Goal: Transaction & Acquisition: Obtain resource

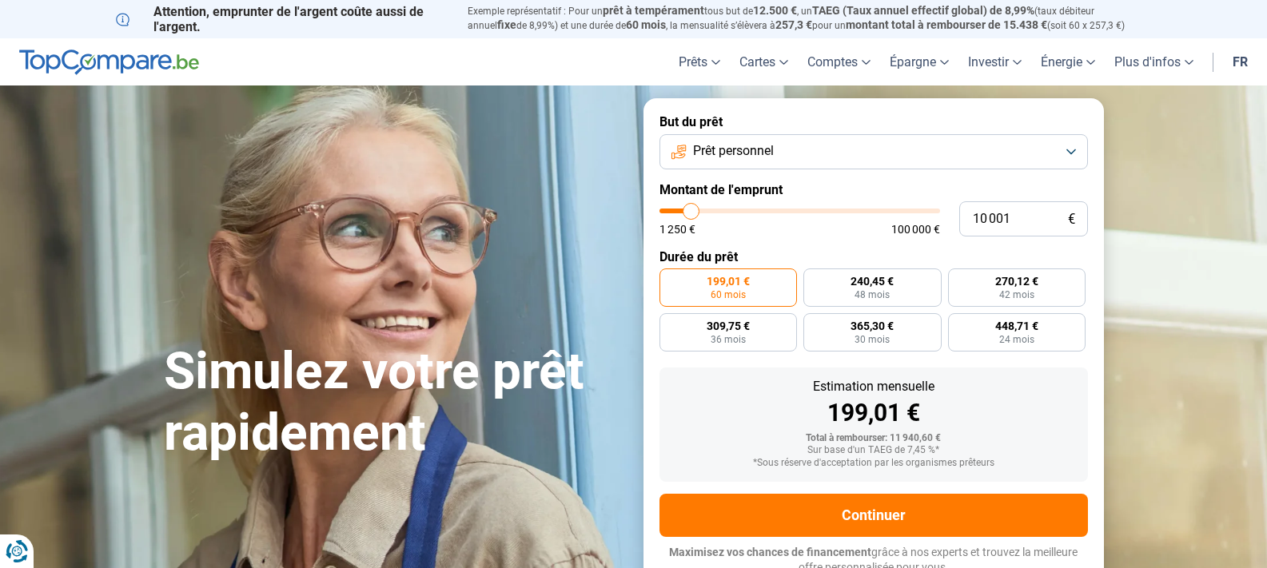
type input "8 500"
type input "8500"
type input "9 000"
type input "9000"
type input "9 750"
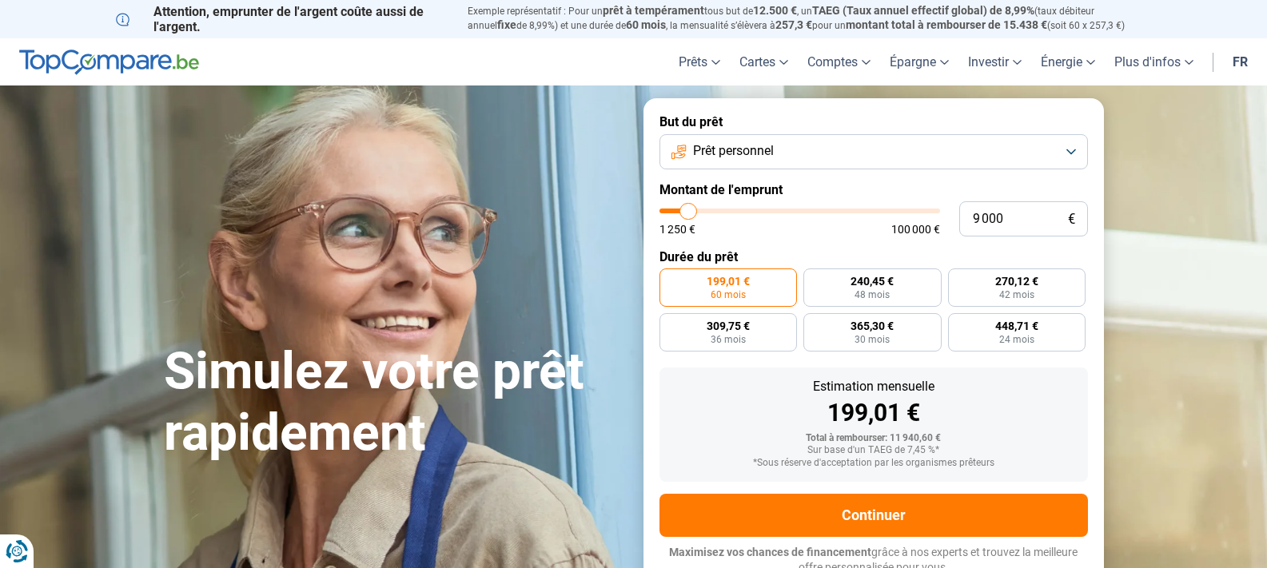
type input "9750"
type input "10 000"
type input "10000"
type input "10 250"
type input "10250"
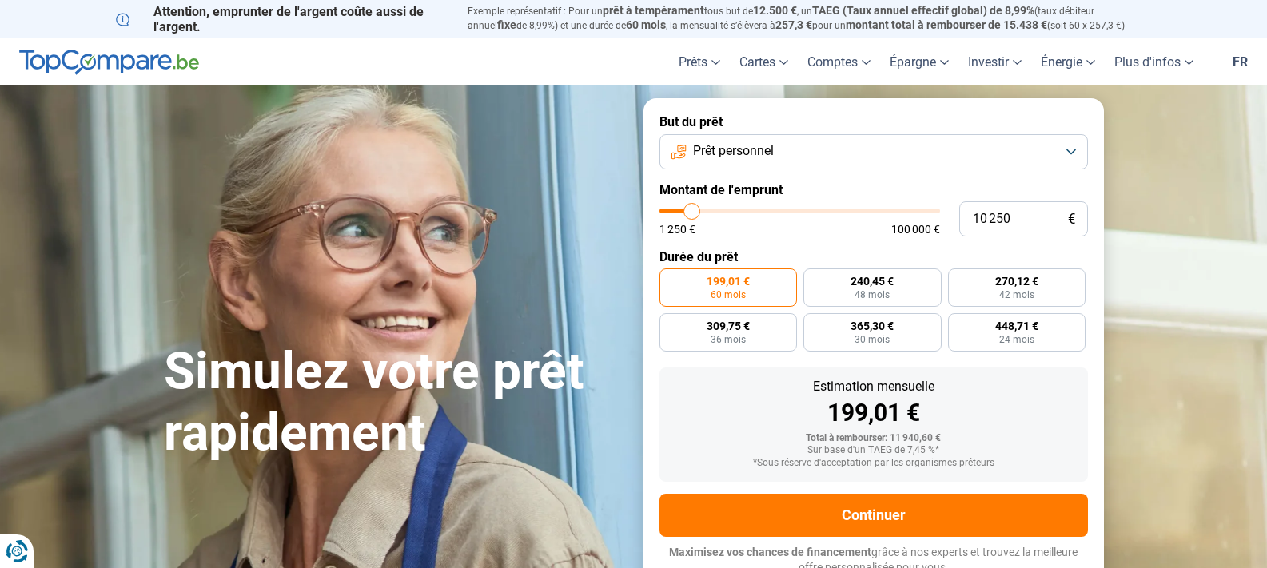
type input "10 500"
type input "10500"
type input "11 000"
type input "11000"
type input "11 250"
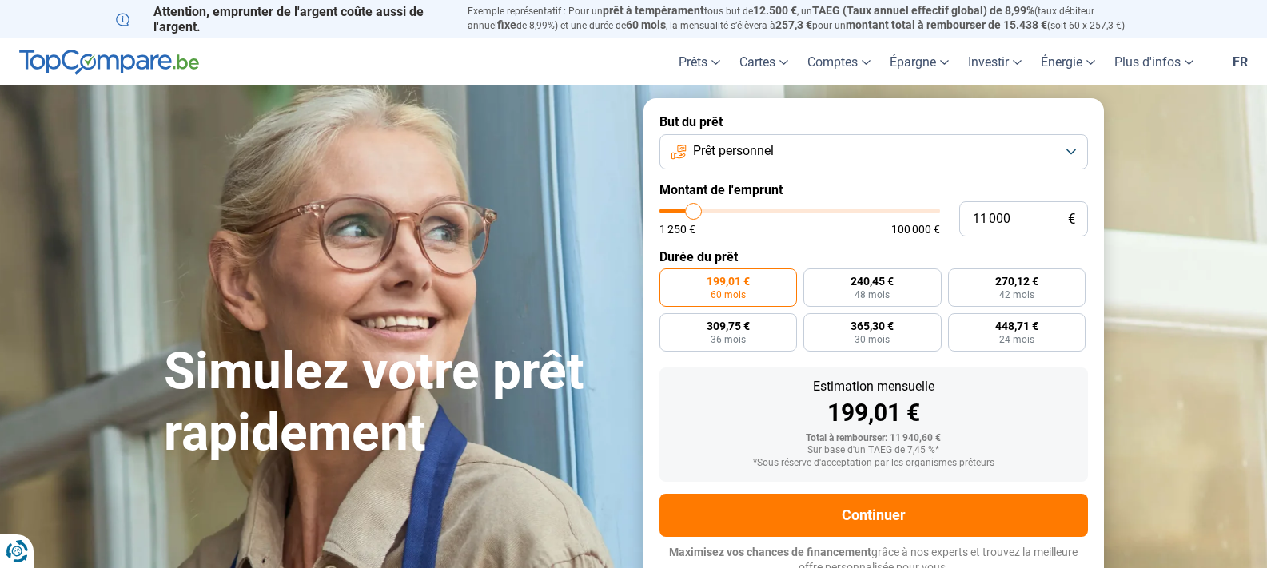
type input "11250"
type input "11 500"
type input "11500"
type input "12 000"
type input "12000"
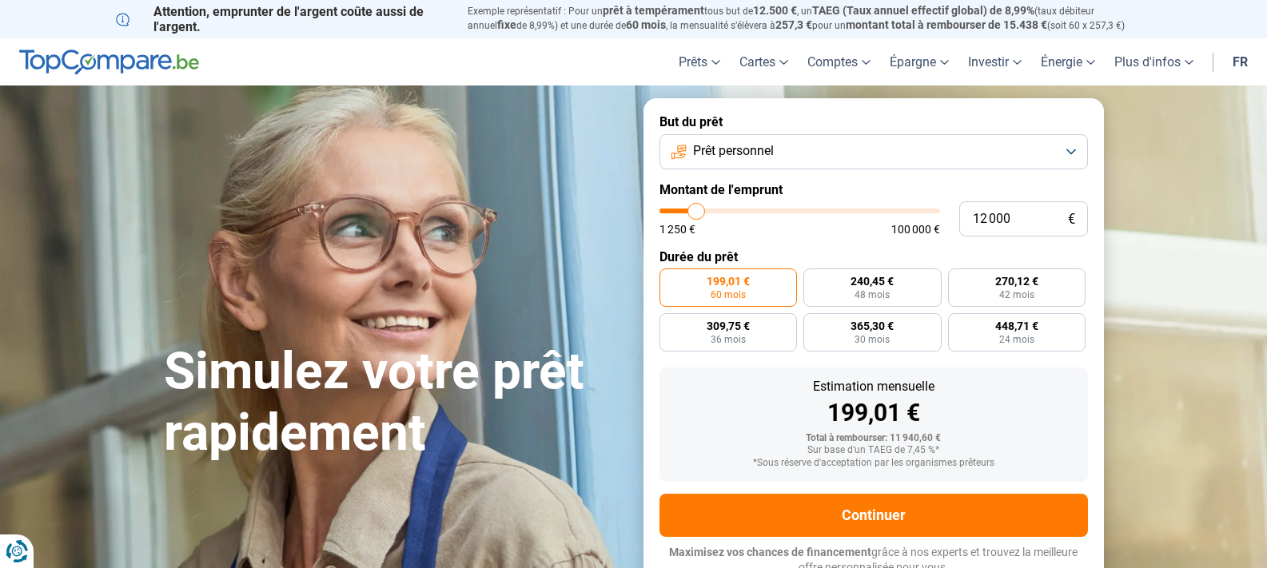
type input "12 500"
type input "12500"
type input "13 000"
type input "13000"
type input "13 250"
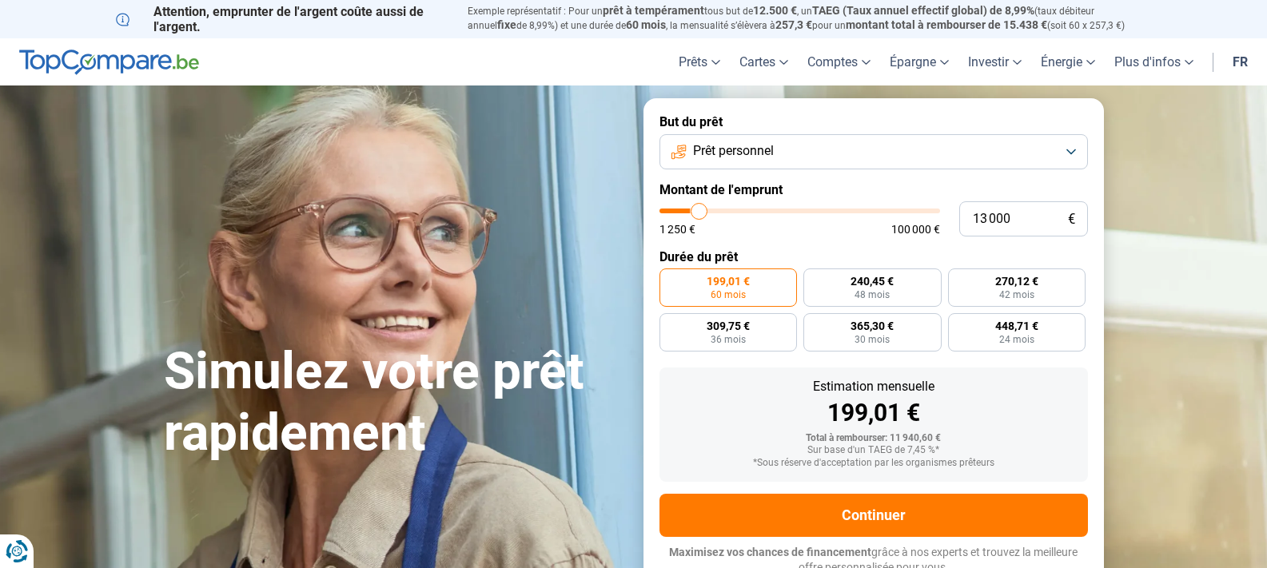
type input "13250"
type input "13 500"
type input "13500"
type input "14 000"
type input "14000"
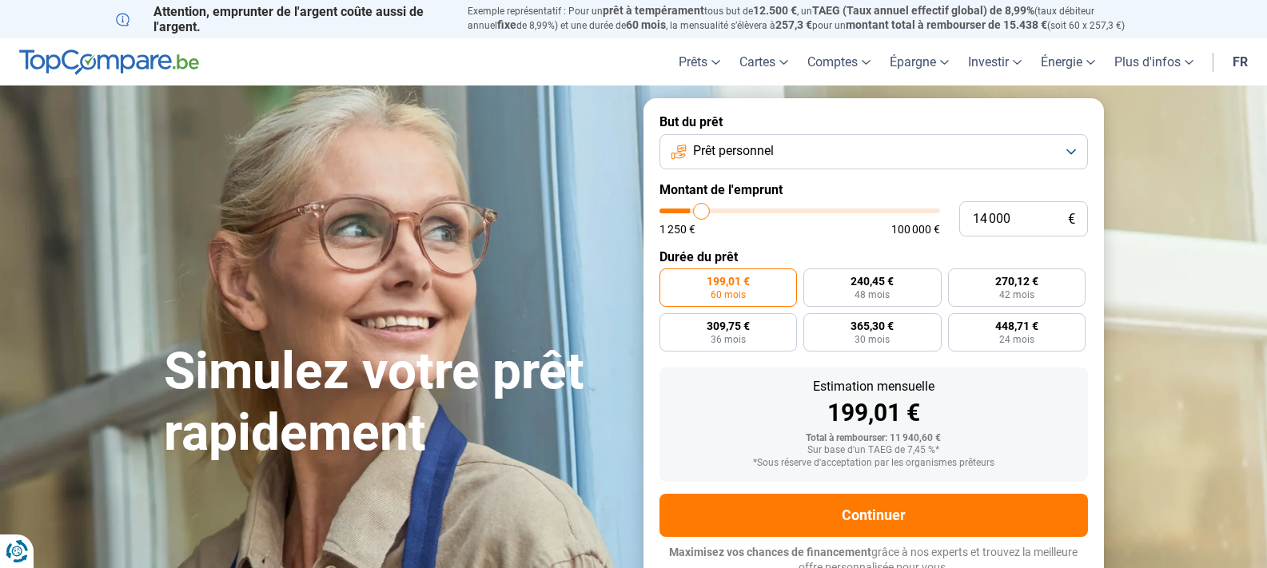
type input "14 750"
type input "14750"
type input "16 000"
type input "16000"
type input "16 500"
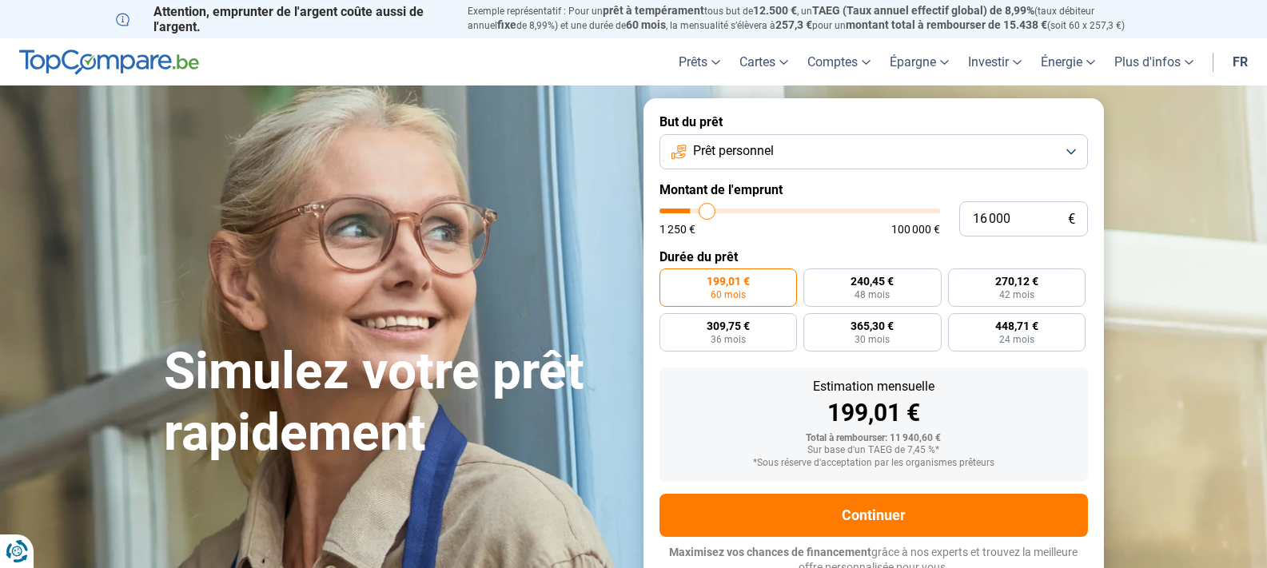
type input "16500"
type input "17 750"
type input "17750"
type input "18 000"
type input "18000"
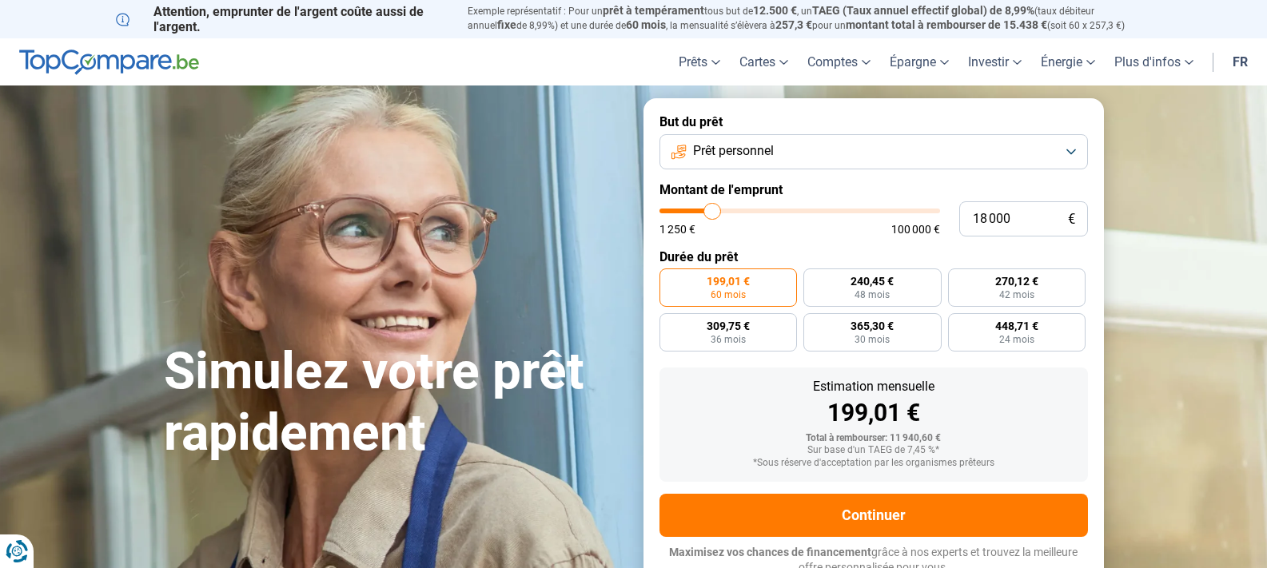
type input "18 500"
type input "18500"
type input "18 750"
type input "18750"
type input "19 750"
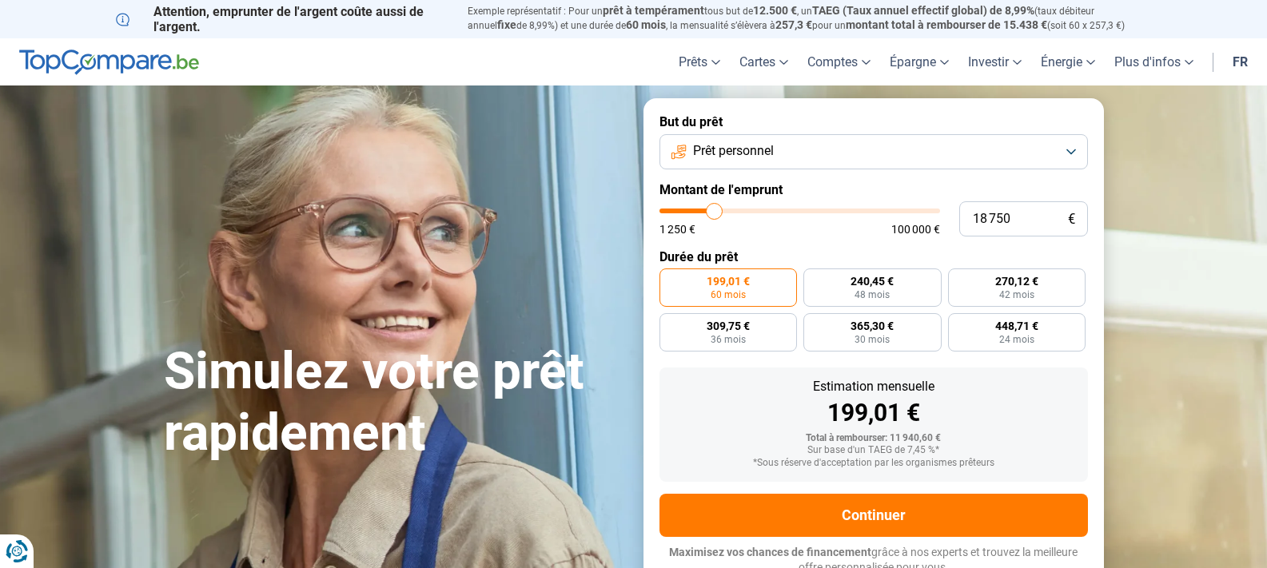
type input "19750"
type input "19 250"
type input "19250"
type input "19 000"
type input "19000"
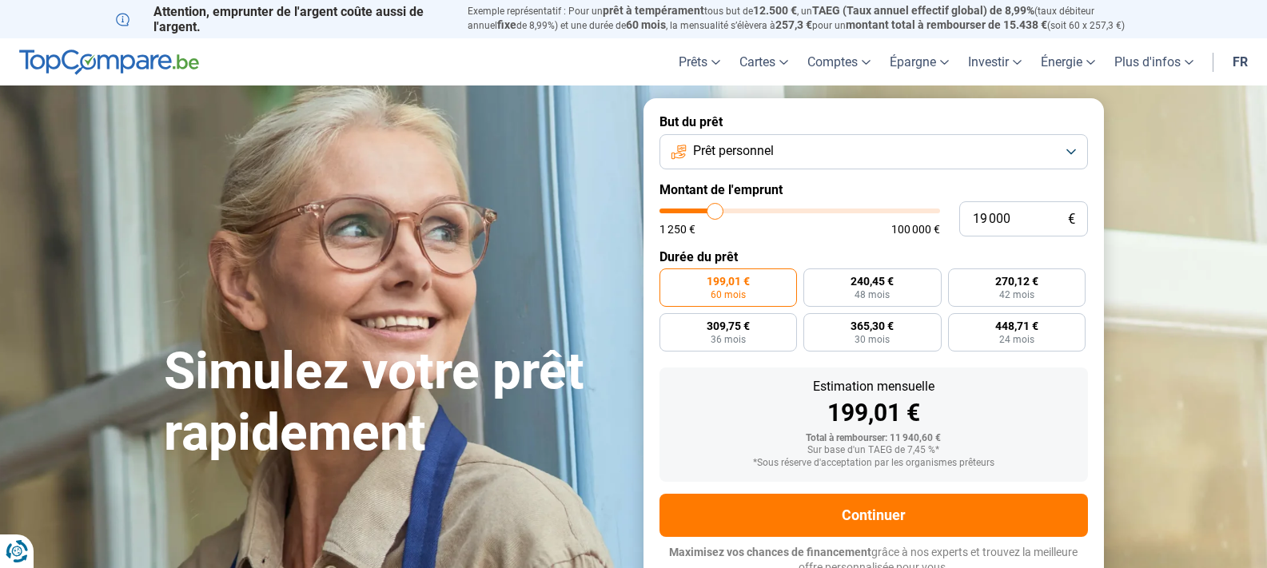
type input "18 750"
type input "18750"
type input "17 750"
type input "17750"
type input "16 250"
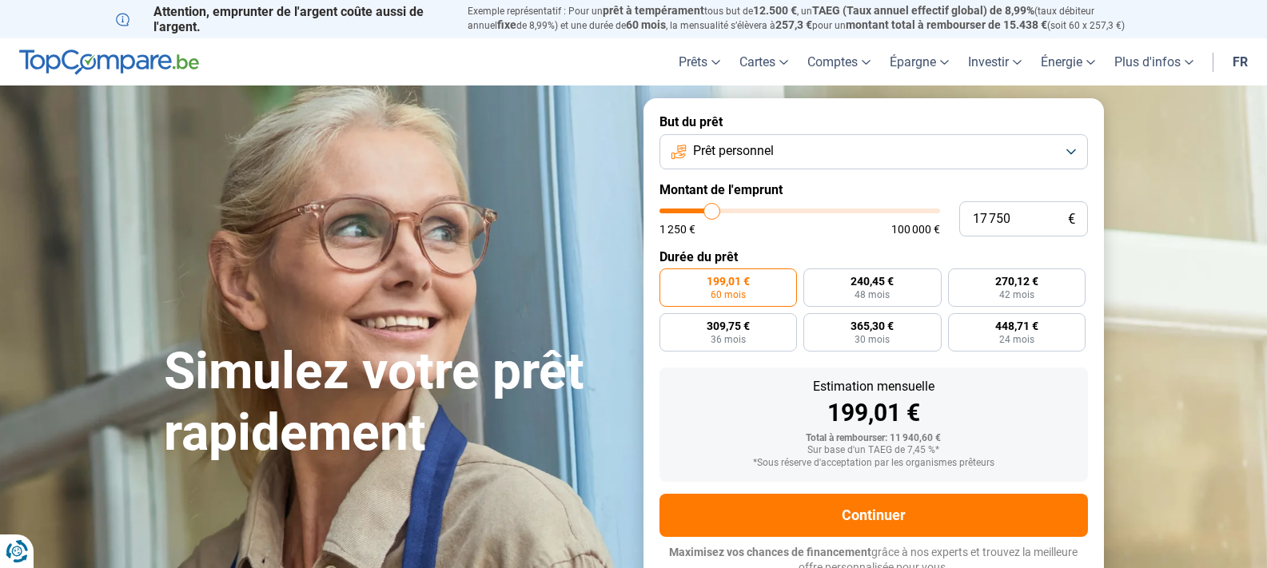
type input "16250"
type input "15 000"
type input "15000"
type input "13 500"
type input "13500"
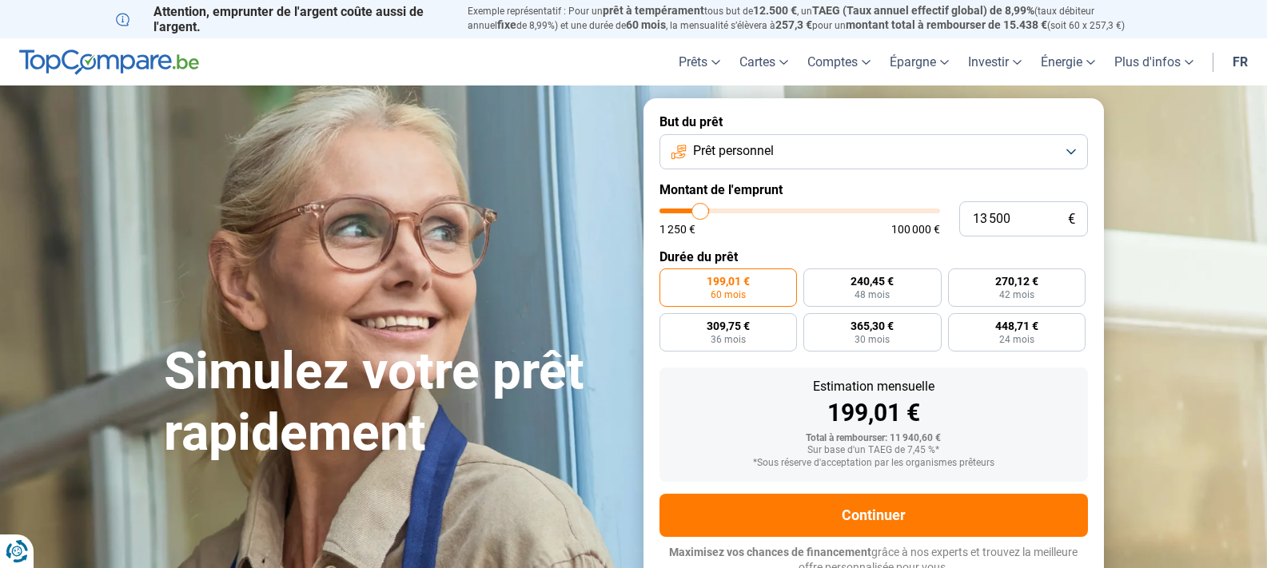
type input "13 000"
type input "13000"
type input "12 750"
type input "12750"
type input "11 750"
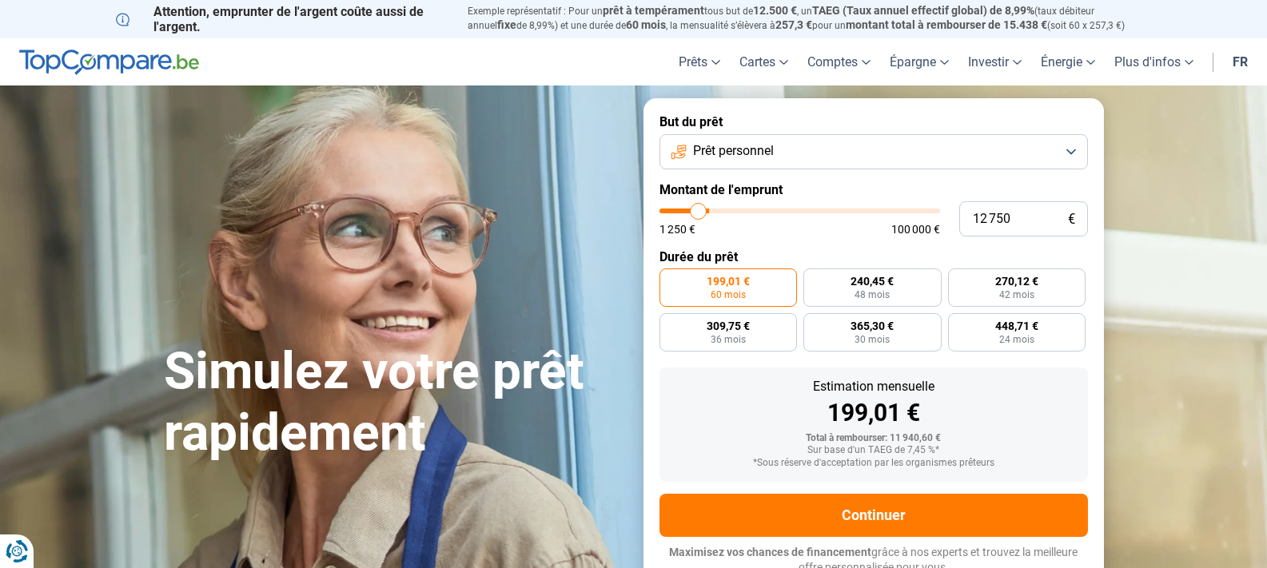
type input "11750"
type input "11 500"
type input "11500"
type input "11 000"
type input "11000"
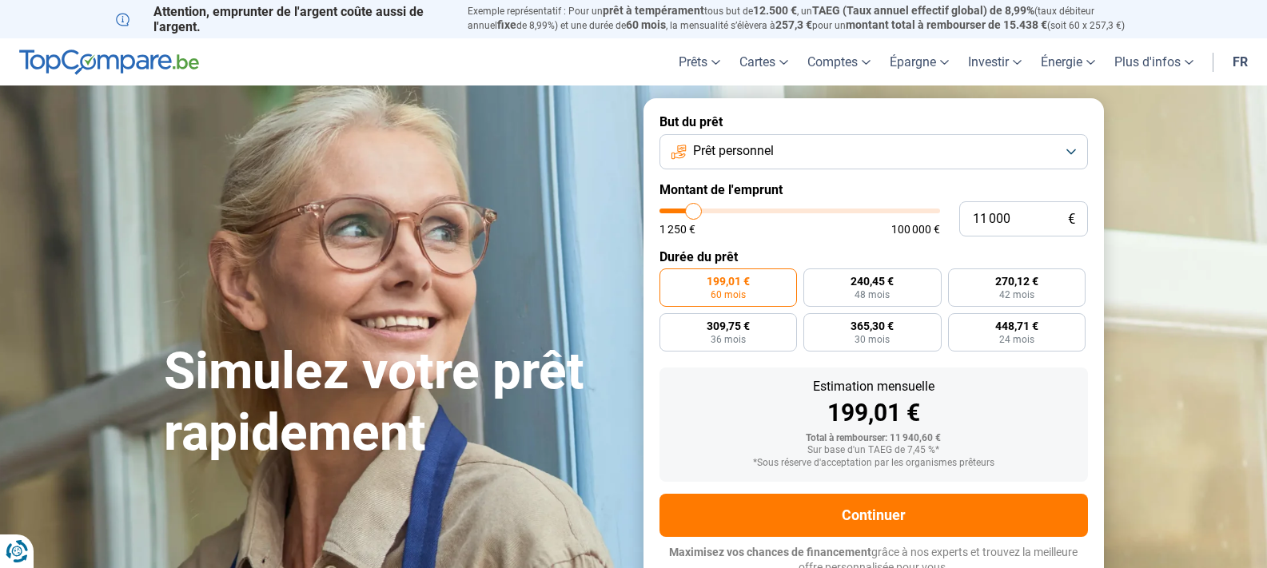
type input "10 000"
type input "10000"
type input "9 000"
type input "9000"
type input "7 250"
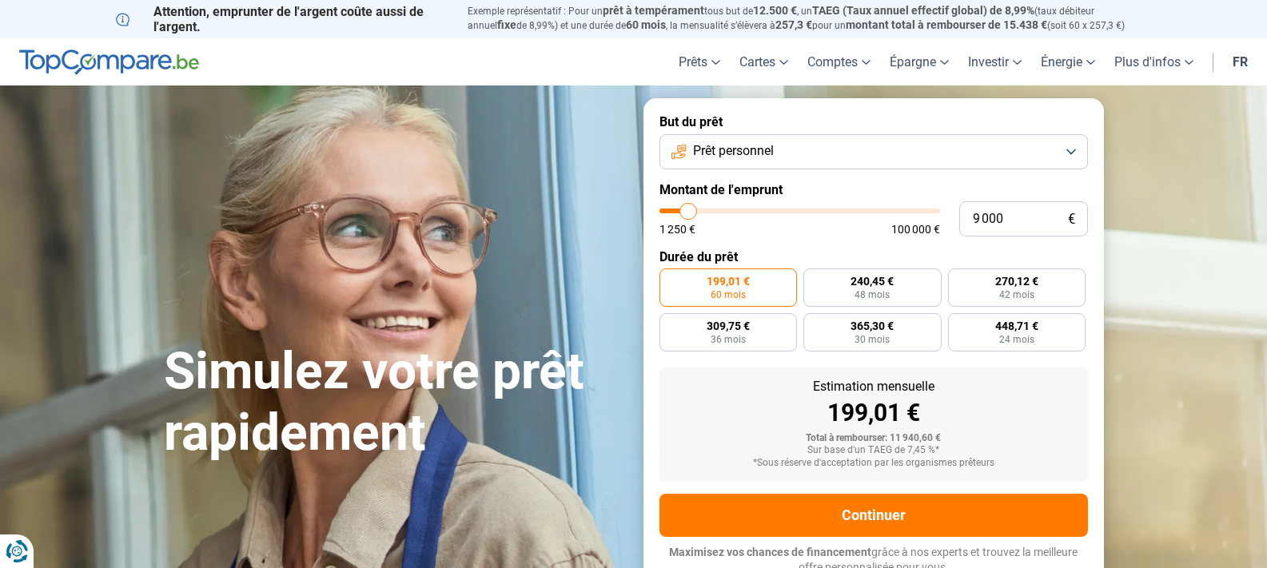
type input "7250"
type input "7 000"
type input "7000"
type input "6 750"
type input "6750"
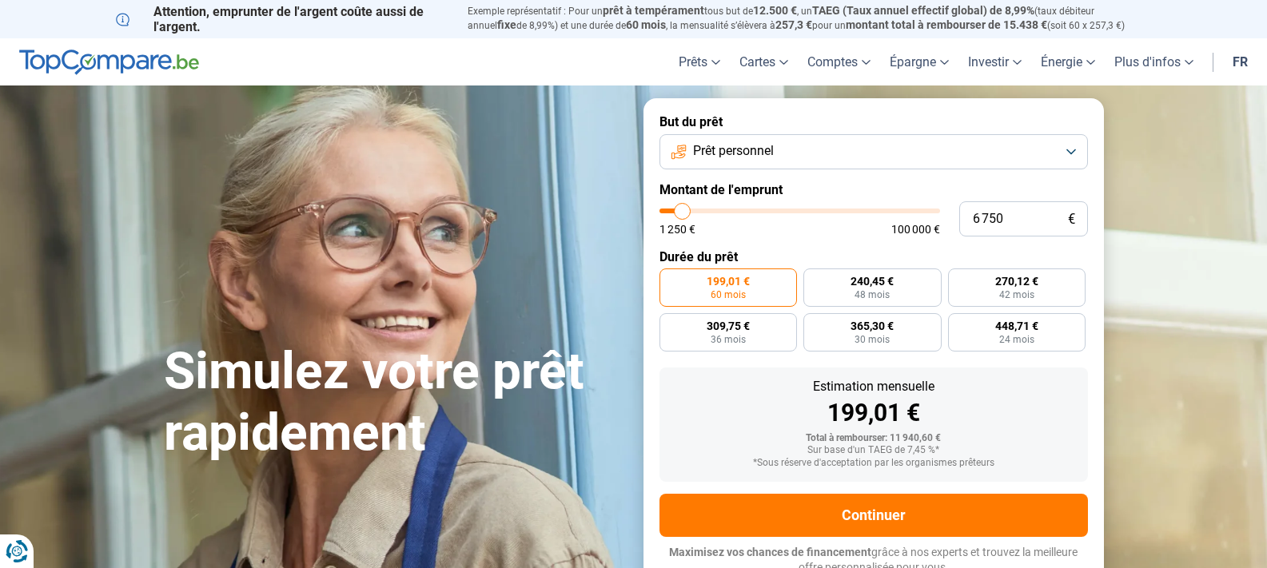
type input "6 000"
type input "6000"
type input "5 500"
type input "5500"
type input "5 000"
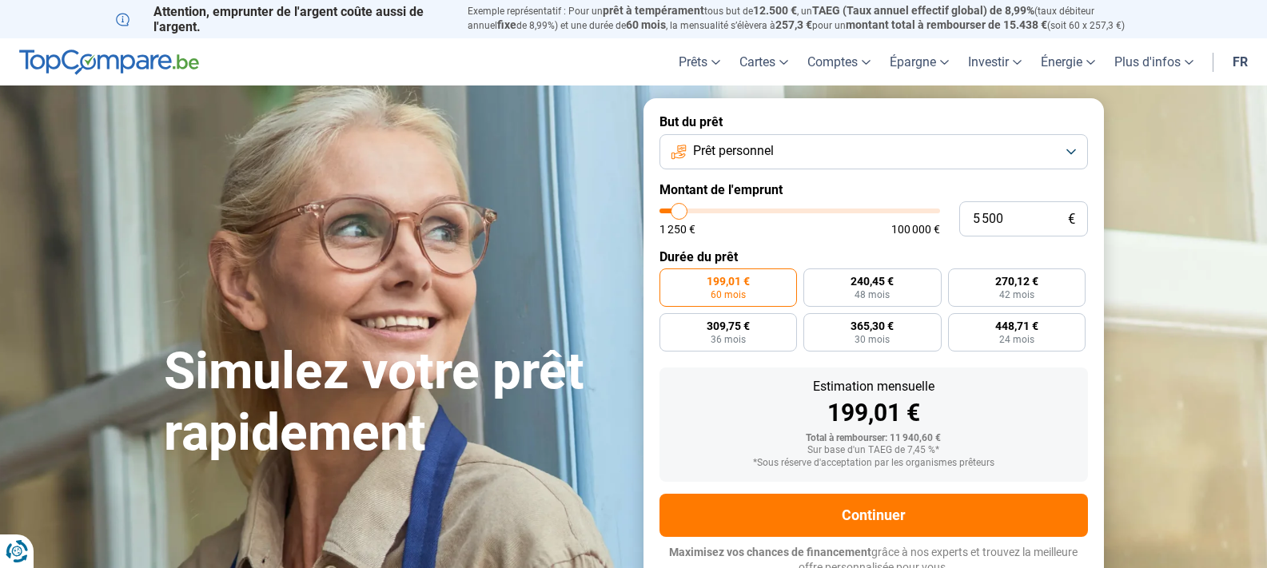
type input "5000"
type input "4 250"
type input "4250"
type input "2 500"
type input "2500"
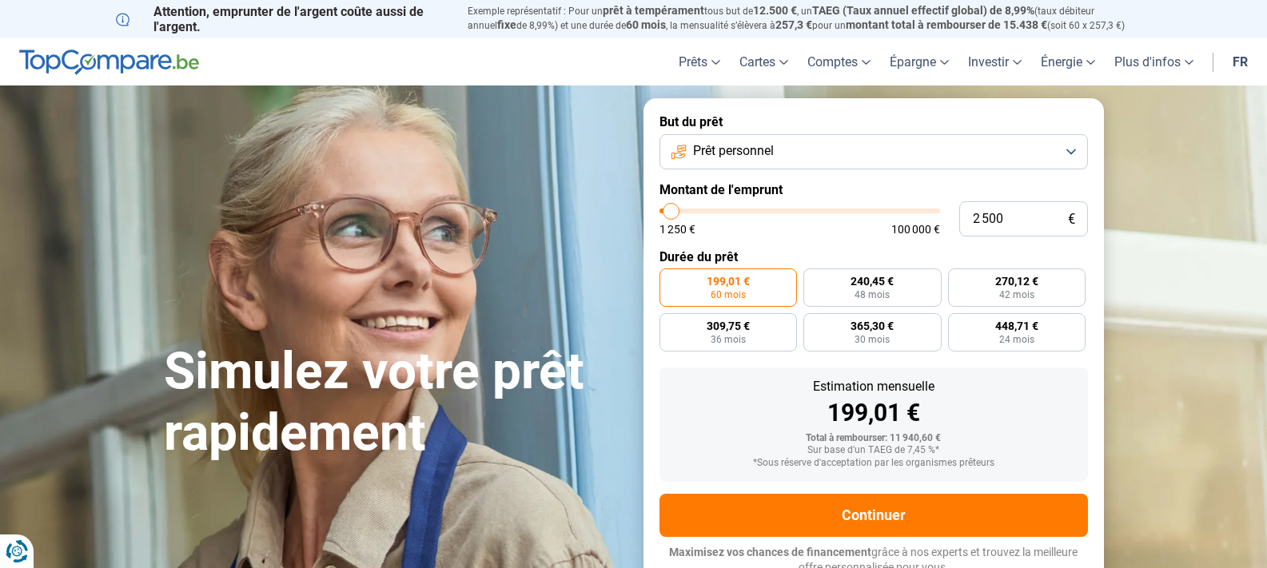
type input "3 000"
type input "3000"
type input "3 500"
type input "3500"
type input "3 750"
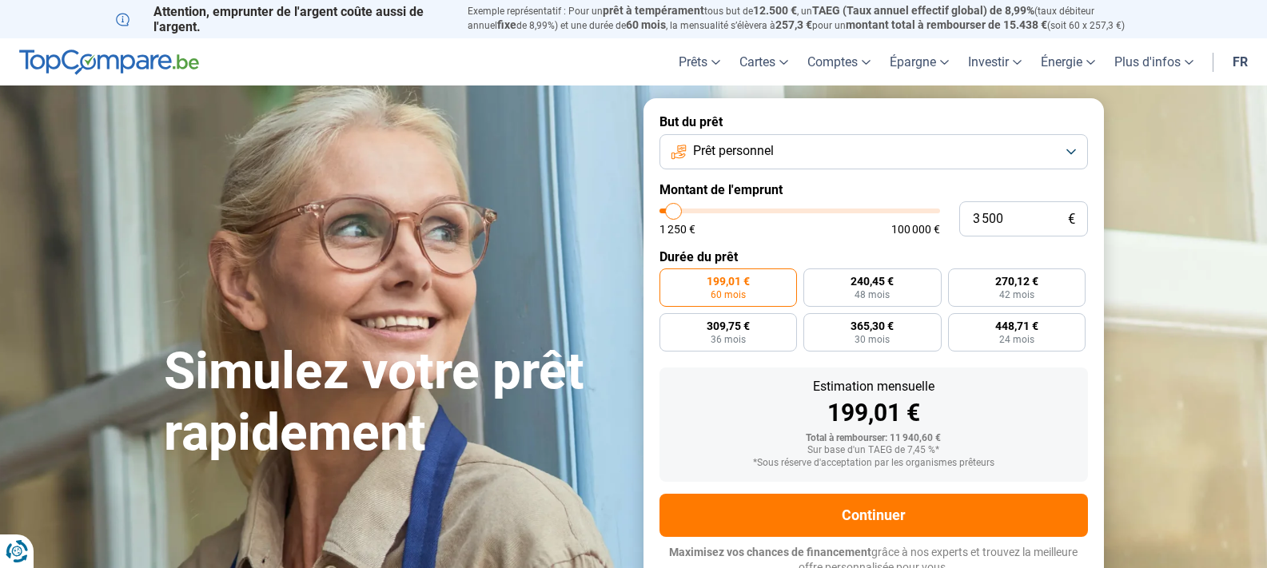
type input "3750"
type input "4 000"
type input "4000"
type input "4 250"
type input "4250"
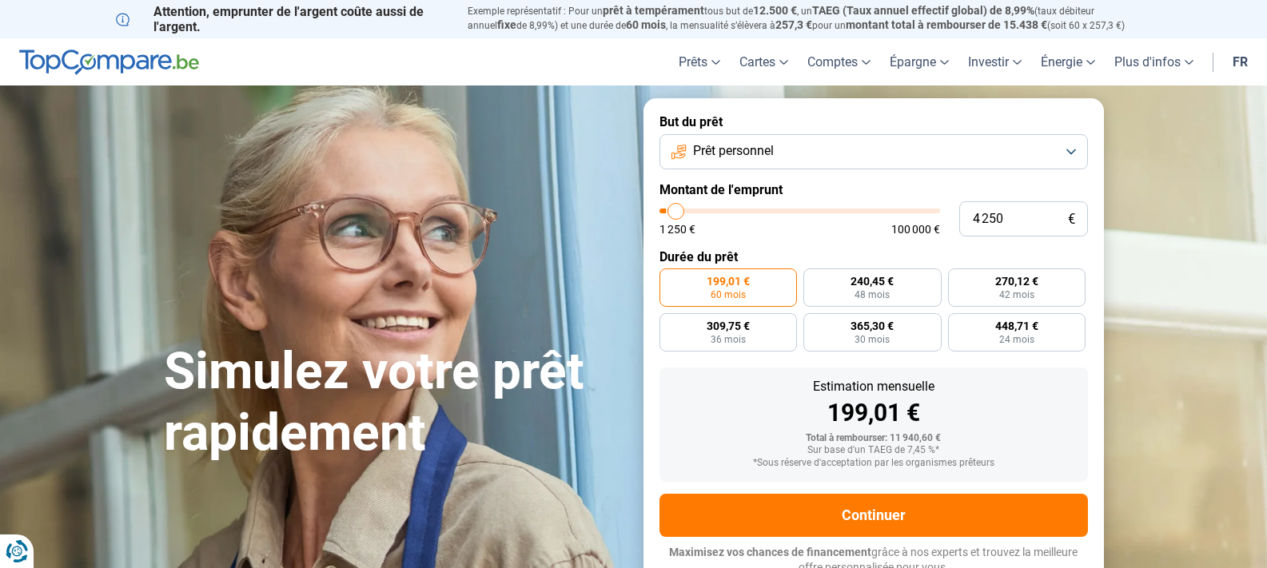
type input "4 500"
type input "4500"
type input "5 500"
type input "5500"
type input "5 250"
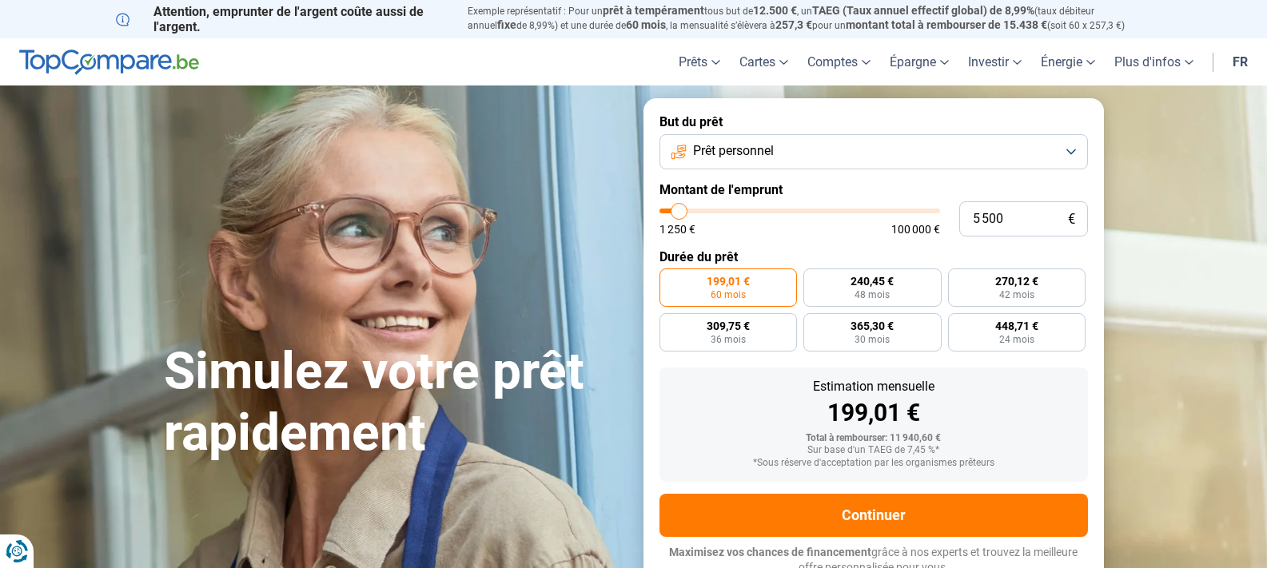
type input "5250"
type input "5 000"
drag, startPoint x: 687, startPoint y: 209, endPoint x: 678, endPoint y: 201, distance: 12.5
type input "5000"
click at [678, 209] on input "range" at bounding box center [799, 211] width 281 height 5
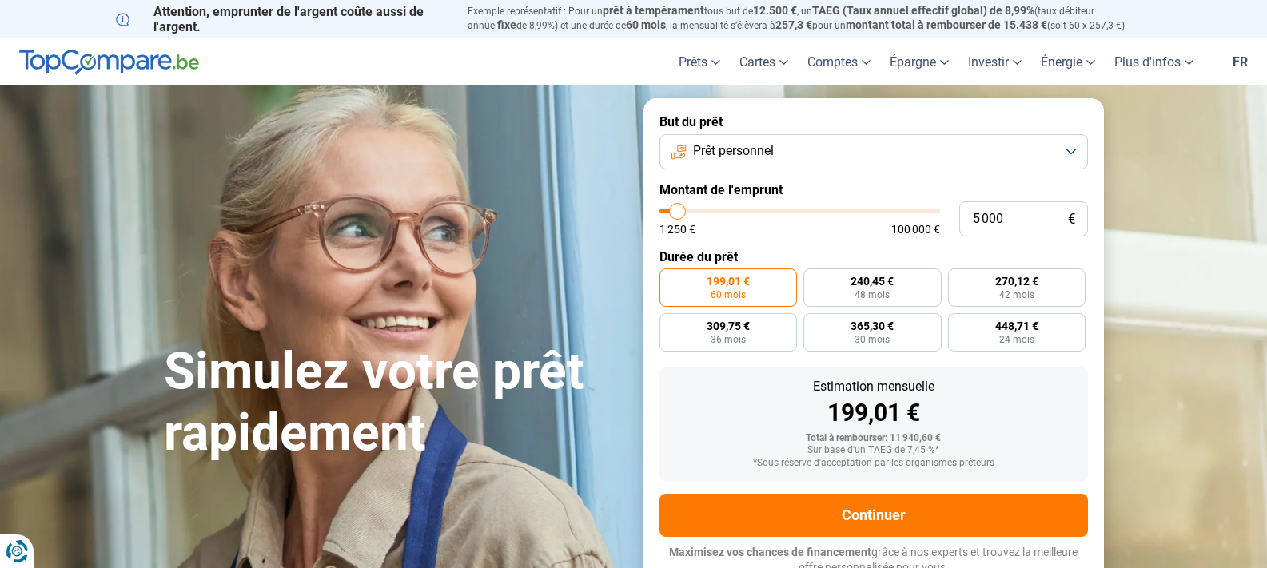
radio input "true"
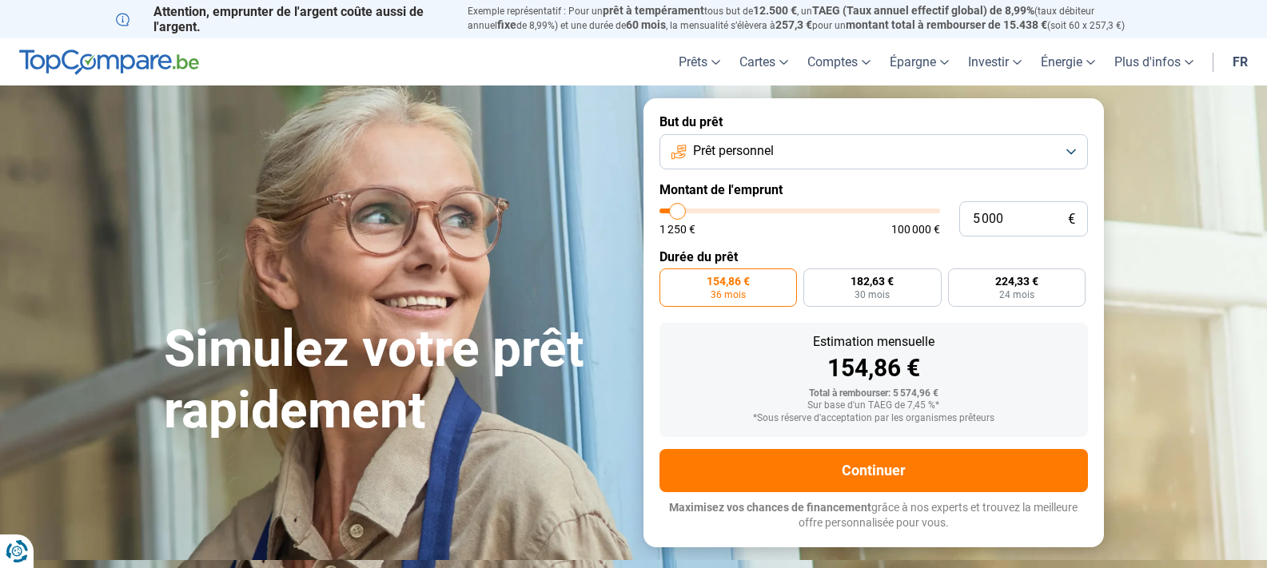
click at [724, 284] on span "154,86 €" at bounding box center [728, 281] width 43 height 11
click at [670, 279] on input "154,86 € 36 mois" at bounding box center [664, 274] width 10 height 10
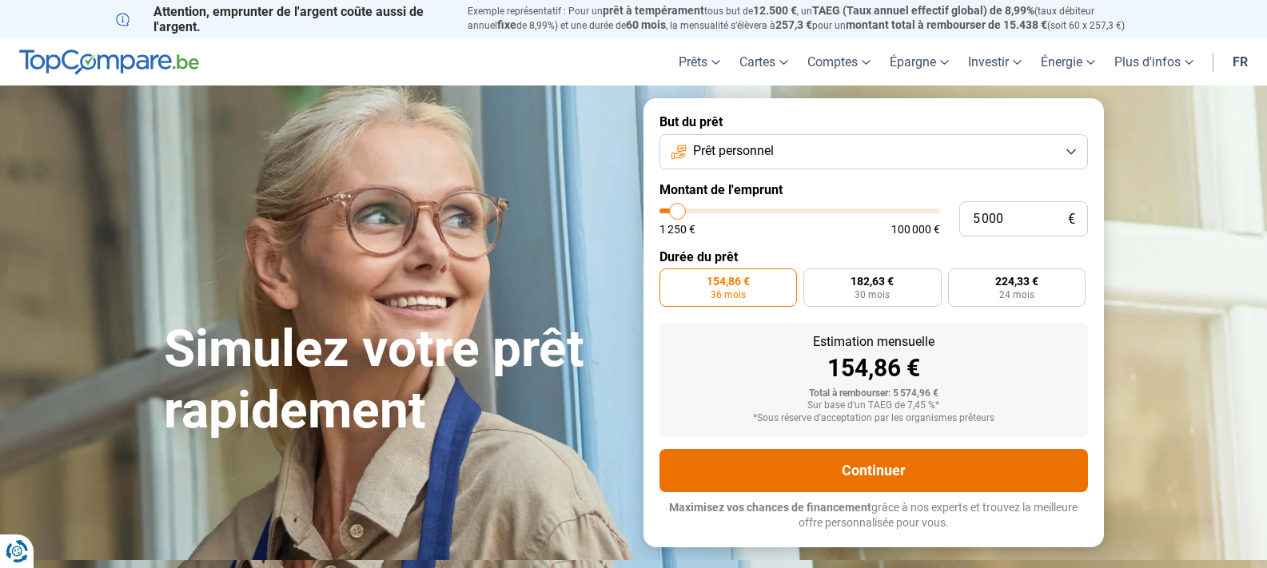
click at [857, 470] on button "Continuer" at bounding box center [873, 470] width 428 height 43
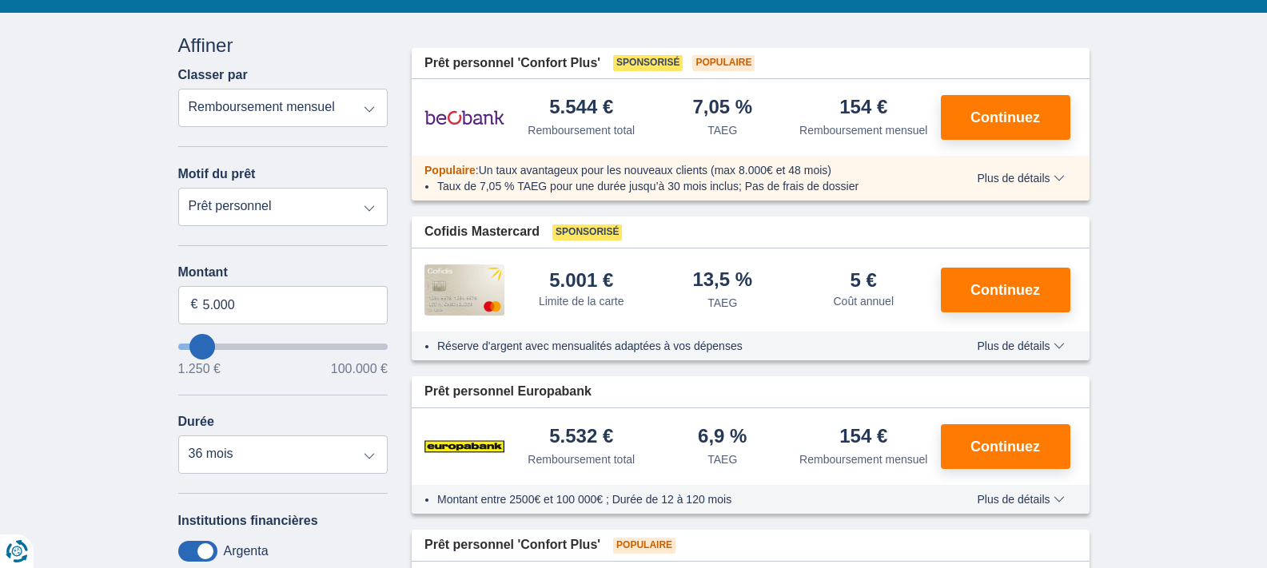
scroll to position [160, 0]
